Goal: Task Accomplishment & Management: Use online tool/utility

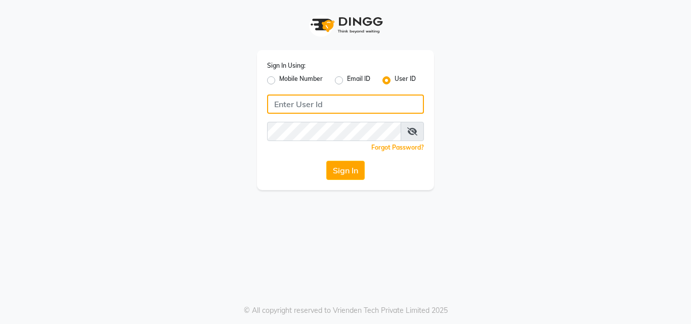
click at [338, 107] on input "Username" at bounding box center [345, 104] width 157 height 19
type input "styleplus"
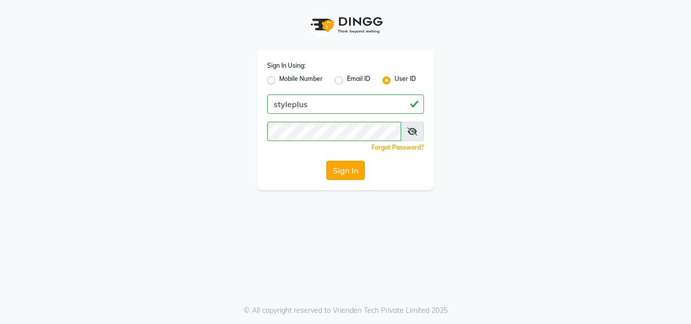
click at [342, 175] on button "Sign In" at bounding box center [345, 170] width 38 height 19
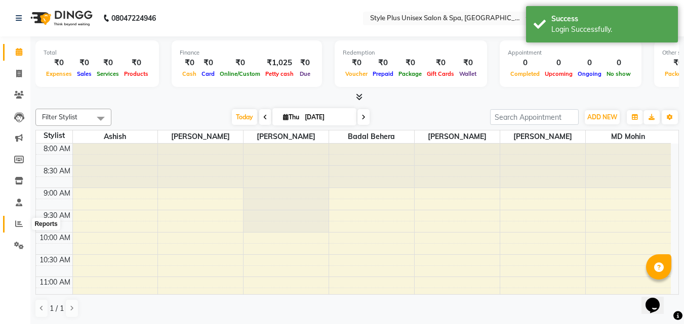
click at [18, 225] on icon at bounding box center [19, 224] width 8 height 8
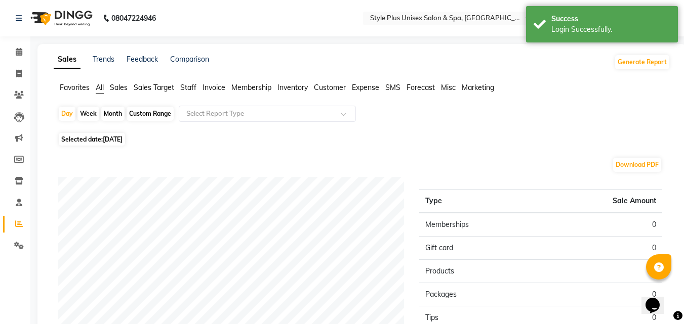
click at [186, 87] on span "Staff" at bounding box center [188, 87] width 16 height 9
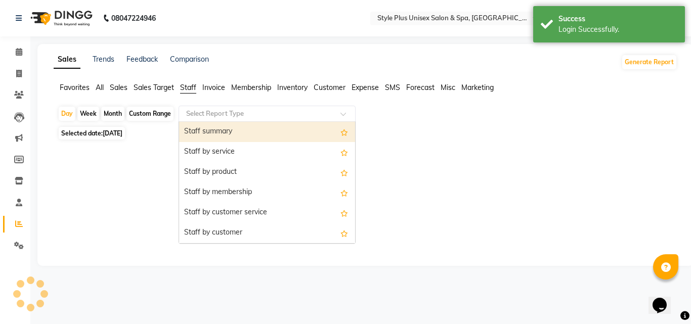
click at [292, 113] on input "text" at bounding box center [257, 114] width 146 height 10
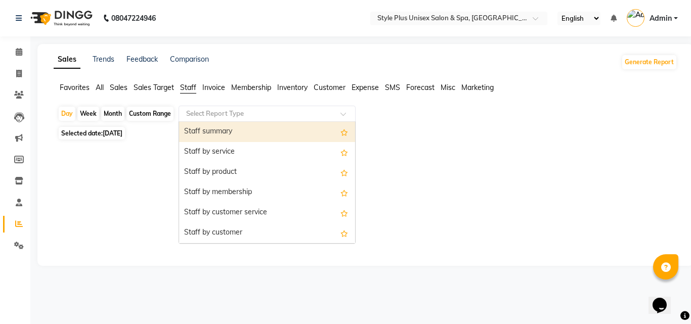
click at [233, 133] on div "Staff summary" at bounding box center [267, 132] width 176 height 20
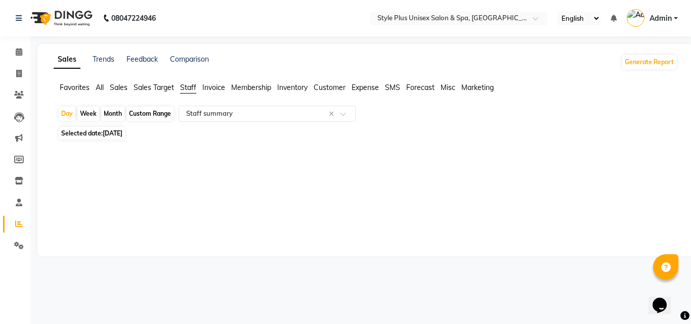
click at [116, 112] on div "Month" at bounding box center [112, 114] width 23 height 14
select select "9"
select select "2025"
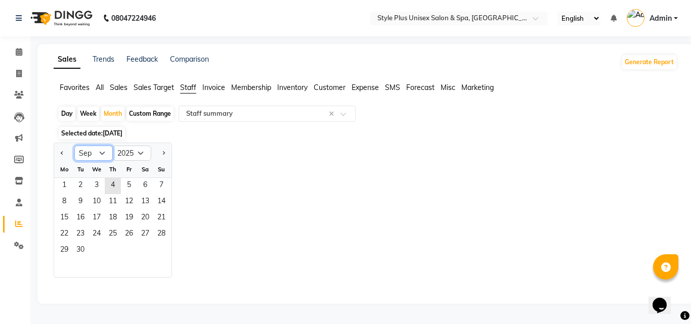
click at [101, 152] on select "Jan Feb Mar Apr May Jun [DATE] Aug Sep Oct Nov Dec" at bounding box center [93, 153] width 38 height 15
select select "8"
click at [74, 146] on select "Jan Feb Mar Apr May Jun [DATE] Aug Sep Oct Nov Dec" at bounding box center [93, 153] width 38 height 15
click at [127, 186] on span "1" at bounding box center [129, 186] width 16 height 16
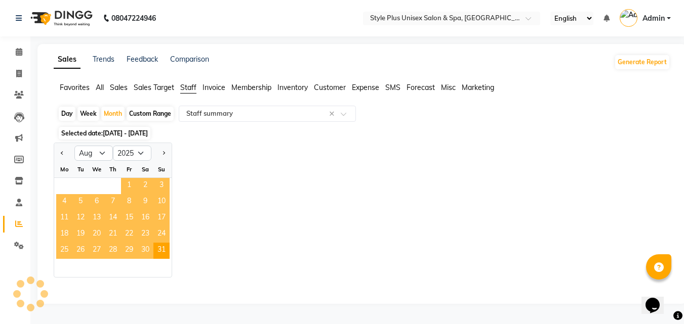
select select "full_report"
select select "csv"
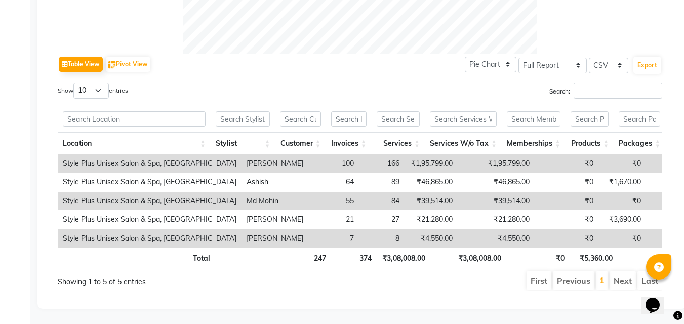
scroll to position [479, 0]
click at [652, 57] on button "Export" at bounding box center [647, 65] width 28 height 17
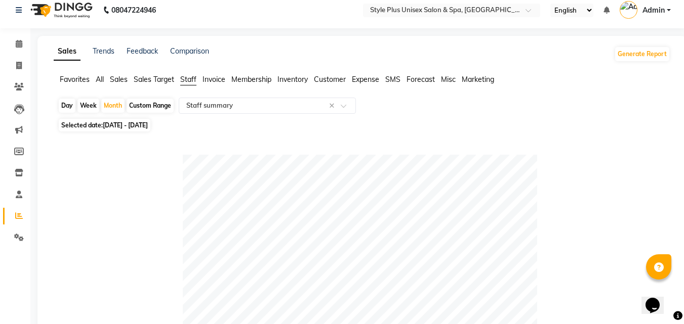
scroll to position [0, 0]
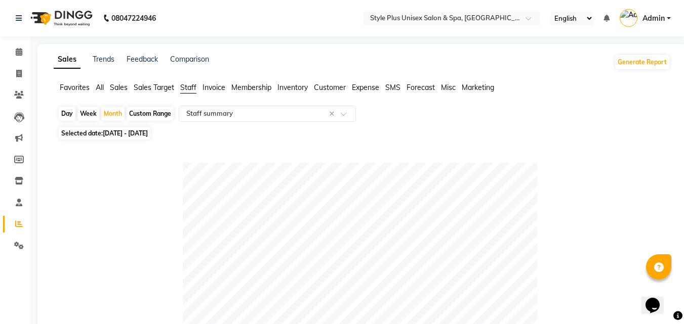
click at [122, 134] on span "[DATE] - [DATE]" at bounding box center [125, 134] width 45 height 8
select select "8"
select select "2025"
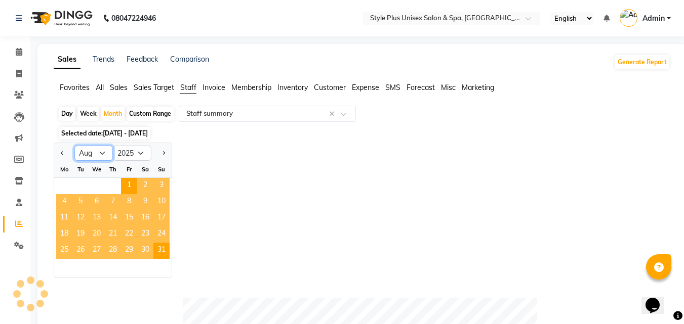
click at [103, 153] on select "Jan Feb Mar Apr May Jun [DATE] Aug Sep Oct Nov Dec" at bounding box center [93, 153] width 38 height 15
select select "7"
click at [74, 146] on select "Jan Feb Mar Apr May Jun [DATE] Aug Sep Oct Nov Dec" at bounding box center [93, 153] width 38 height 15
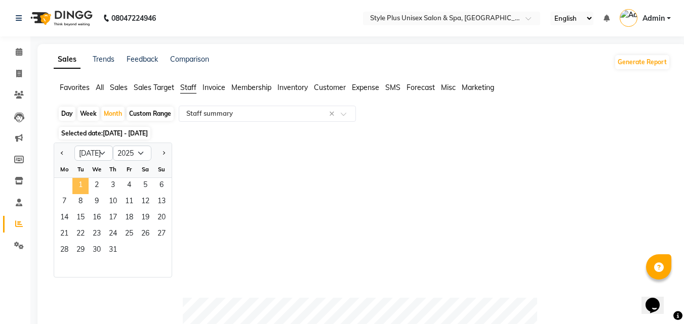
click at [82, 182] on span "1" at bounding box center [80, 186] width 16 height 16
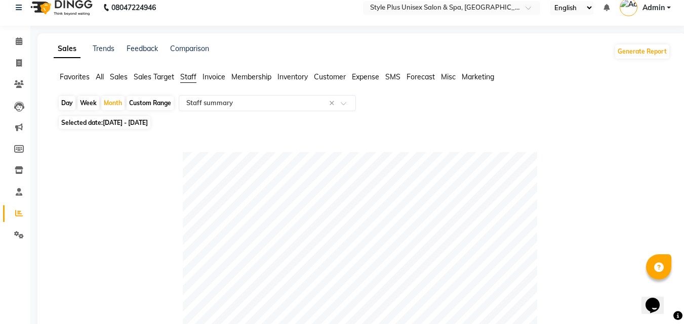
scroll to position [2, 0]
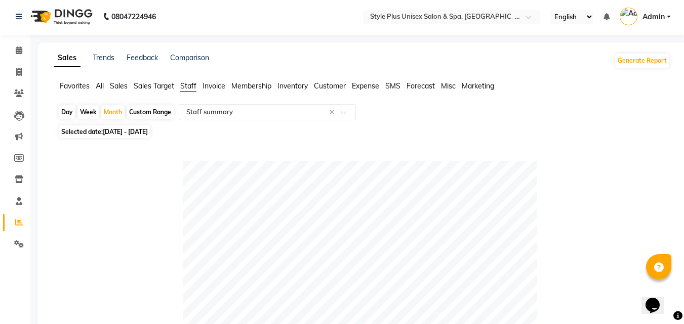
click at [122, 133] on span "[DATE] - [DATE]" at bounding box center [125, 132] width 45 height 8
select select "7"
select select "2025"
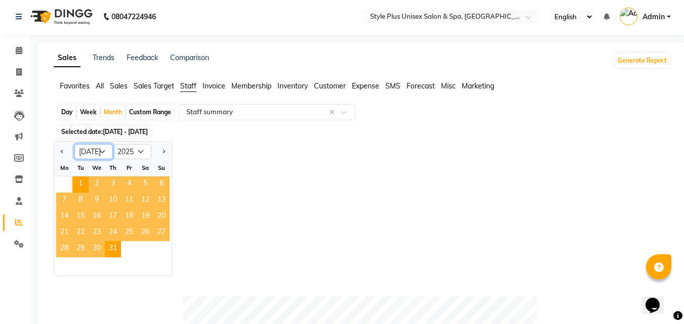
click at [101, 150] on select "Jan Feb Mar Apr May Jun [DATE] Aug Sep Oct Nov Dec" at bounding box center [93, 151] width 38 height 15
select select "6"
click at [74, 144] on select "Jan Feb Mar Apr May Jun [DATE] Aug Sep Oct Nov Dec" at bounding box center [93, 151] width 38 height 15
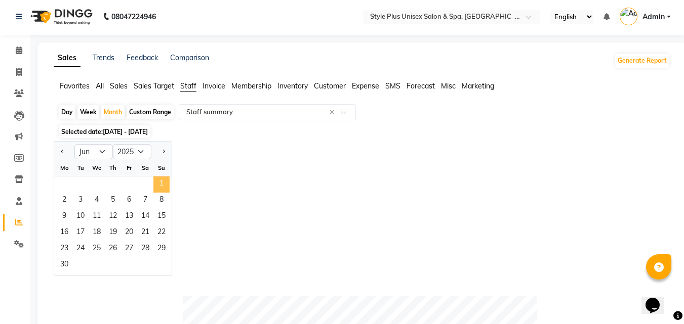
click at [160, 183] on span "1" at bounding box center [161, 185] width 16 height 16
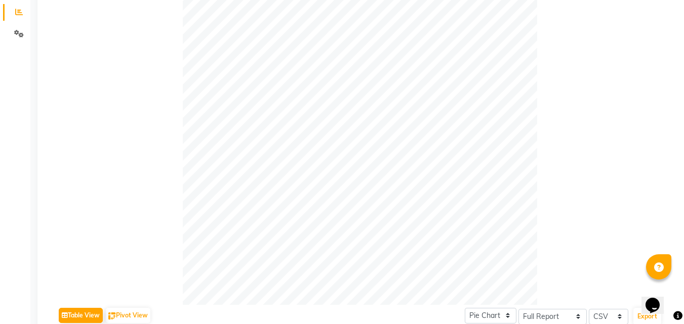
scroll to position [189, 0]
